Goal: Answer question/provide support: Share knowledge or assist other users

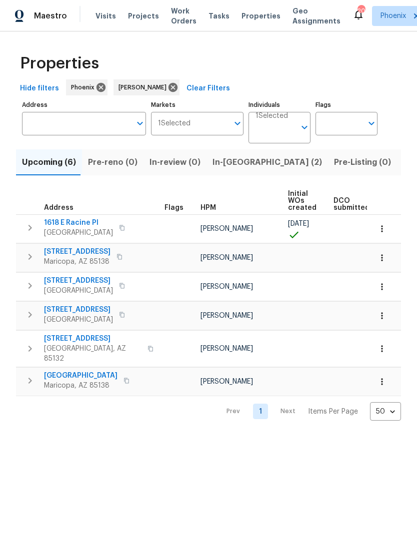
click at [234, 169] on span "In-reno (2)" at bounding box center [266, 162] width 109 height 14
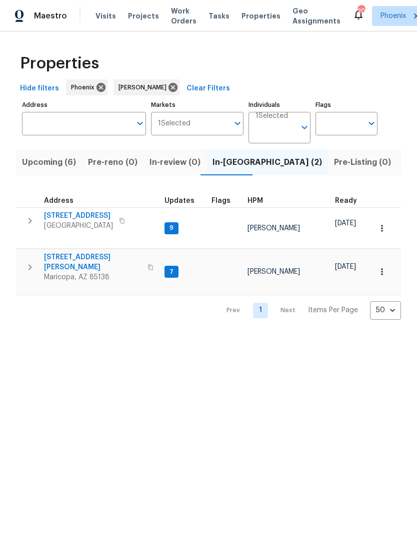
click at [169, 232] on span "9" at bounding box center [171, 228] width 12 height 8
click at [107, 219] on td "5054 W Mercury Way Chandler, AZ 85226" at bounding box center [88, 221] width 144 height 26
click at [100, 221] on span "5054 W Mercury Way" at bounding box center [78, 216] width 69 height 10
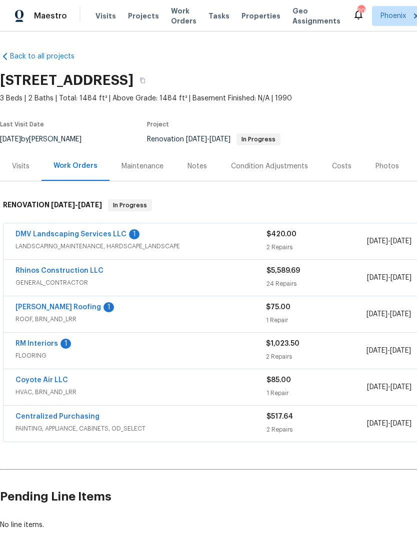
click at [51, 347] on link "RM Interiors" at bounding box center [36, 343] width 42 height 7
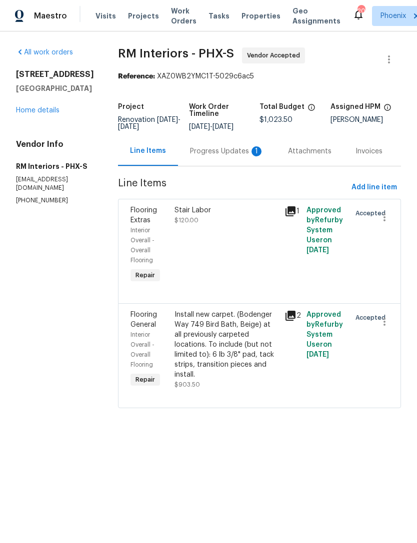
click at [235, 156] on div "Progress Updates 1" at bounding box center [227, 151] width 74 height 10
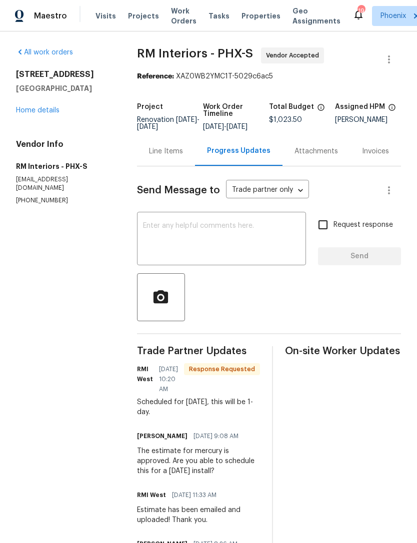
click at [226, 243] on textarea at bounding box center [221, 239] width 157 height 35
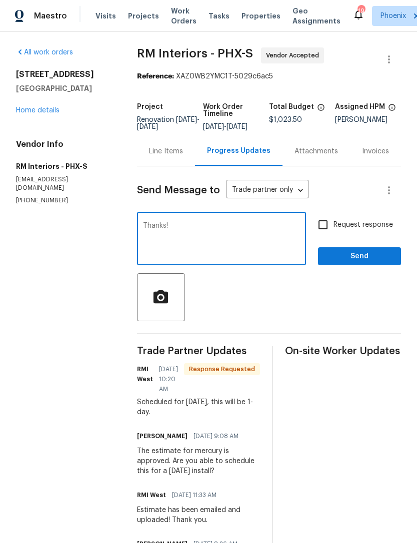
type textarea "Thanks!"
click at [377, 266] on button "Send" at bounding box center [359, 256] width 83 height 18
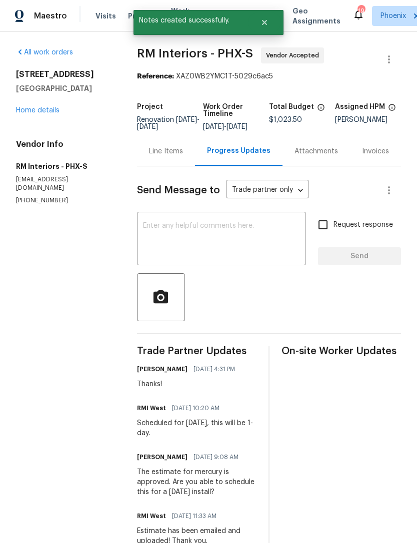
click at [53, 114] on link "Home details" at bounding box center [37, 110] width 43 height 7
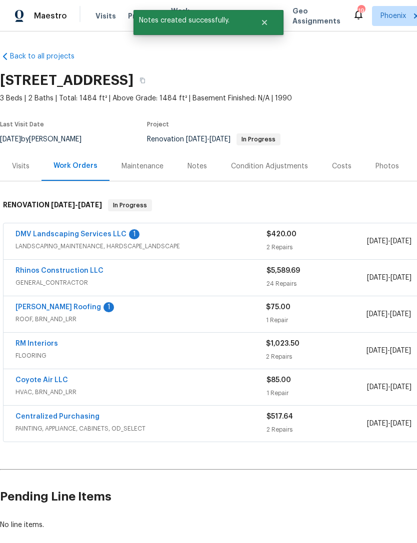
click at [112, 238] on link "DMV Landscaping Services LLC" at bounding box center [70, 234] width 111 height 7
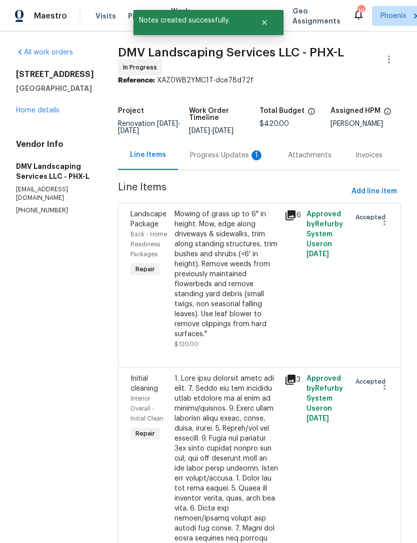
click at [237, 160] on div "Progress Updates 1" at bounding box center [227, 155] width 74 height 10
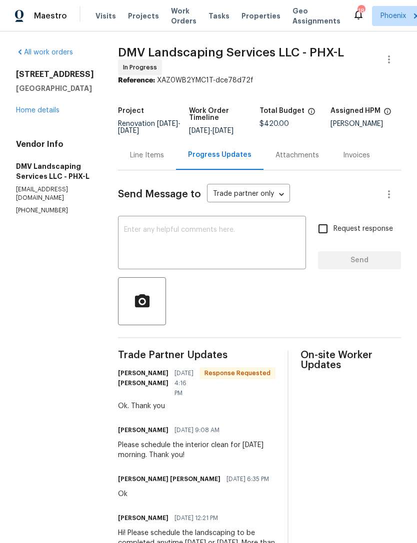
click at [51, 114] on link "Home details" at bounding box center [37, 110] width 43 height 7
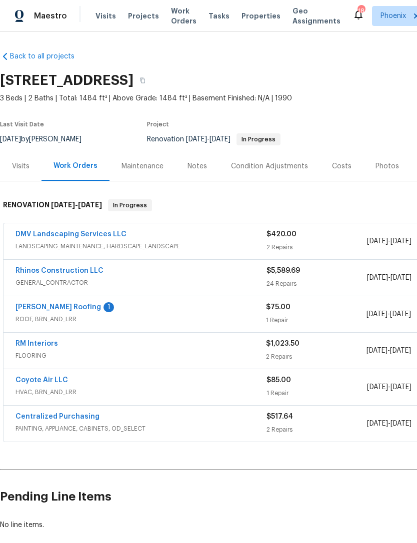
click at [60, 311] on link "[PERSON_NAME] Roofing" at bounding box center [57, 307] width 85 height 7
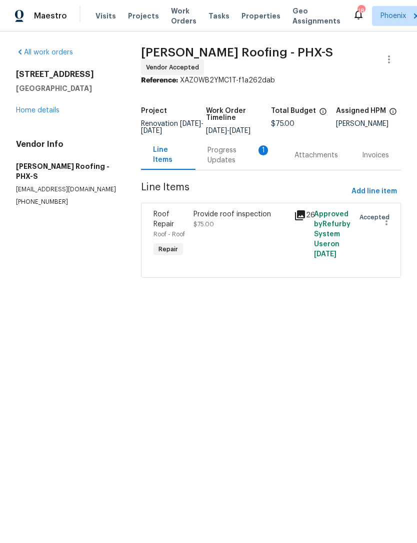
click at [227, 165] on div "Progress Updates 1" at bounding box center [238, 155] width 63 height 20
